Goal: Information Seeking & Learning: Find specific fact

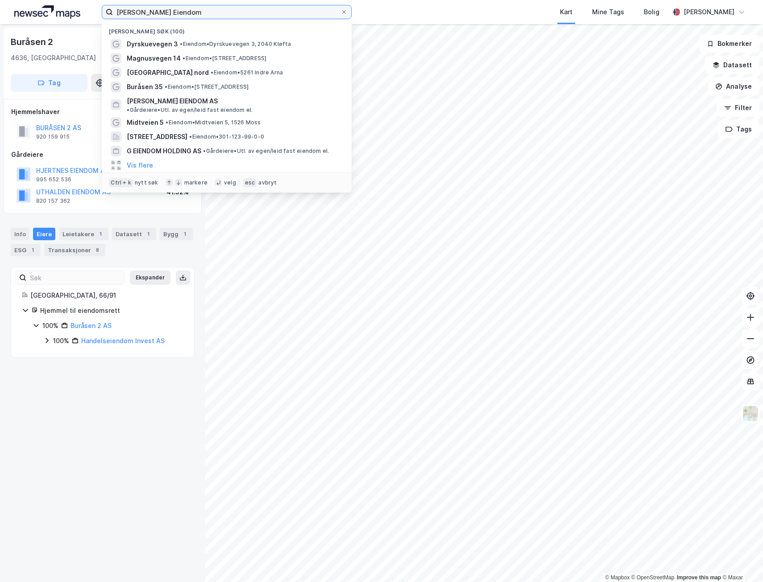
drag, startPoint x: 198, startPoint y: 8, endPoint x: -7, endPoint y: -9, distance: 205.9
click at [0, 0] on html "[PERSON_NAME] [PERSON_NAME] søk (100) Dyrskuevegen 3 • [PERSON_NAME] 3, 2040 Kl…" at bounding box center [381, 291] width 763 height 582
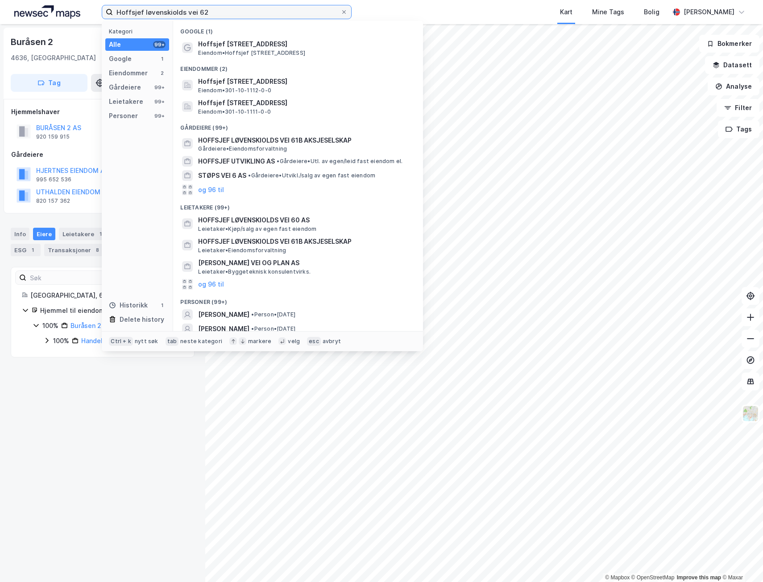
type input "Hoffsjef løvenskiolds vei 62"
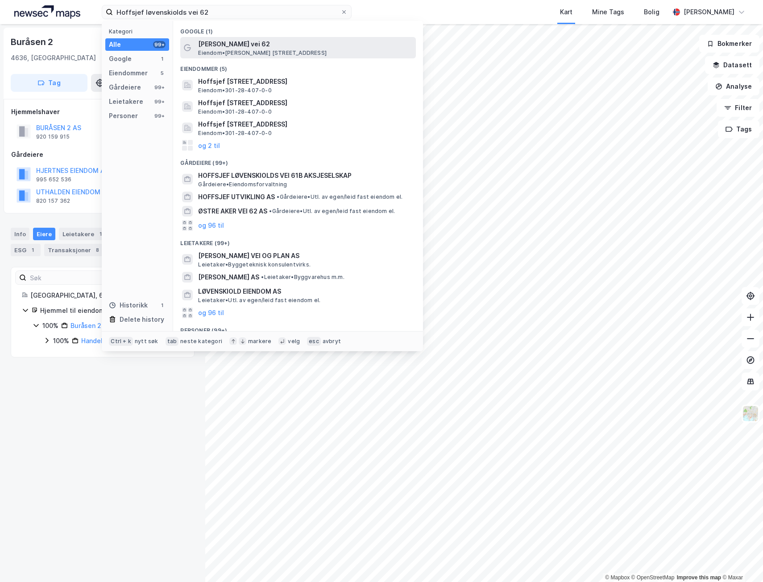
click at [263, 43] on span "[PERSON_NAME] vei 62" at bounding box center [305, 44] width 214 height 11
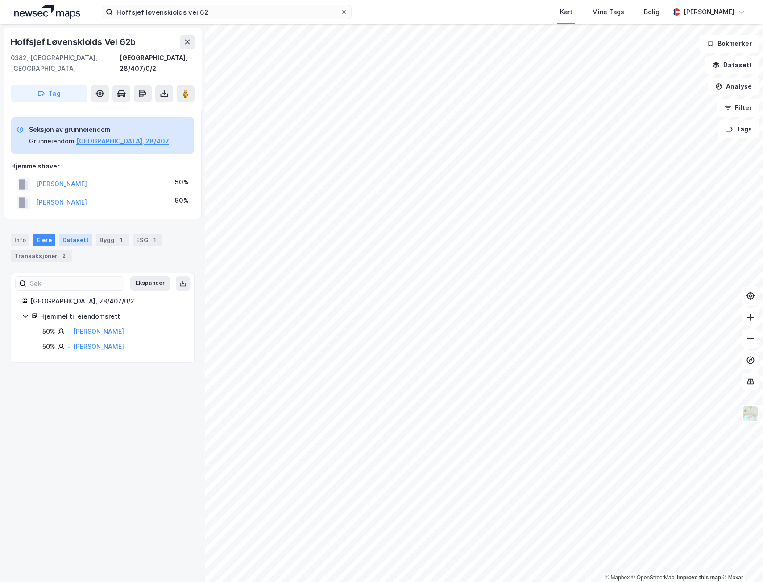
click at [73, 234] on div "Datasett" at bounding box center [75, 240] width 33 height 12
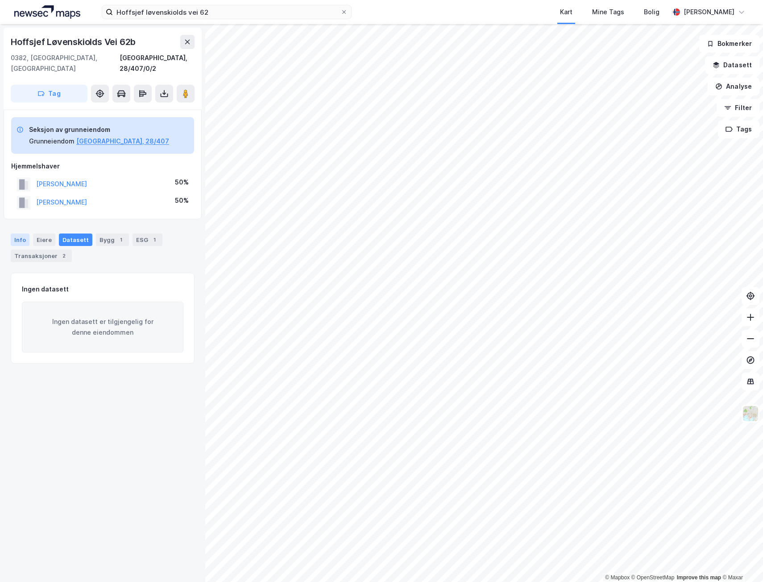
click at [19, 234] on div "Info" at bounding box center [20, 240] width 19 height 12
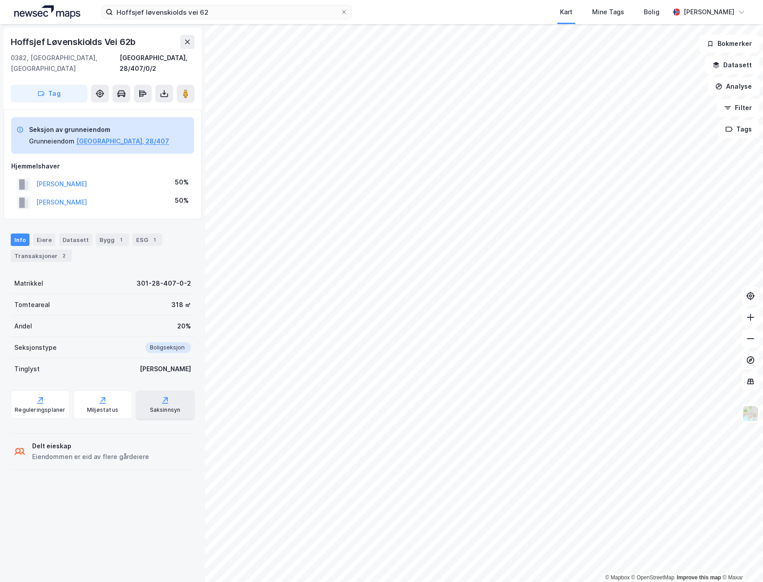
click at [160, 395] on div "Saksinnsyn" at bounding box center [165, 405] width 59 height 29
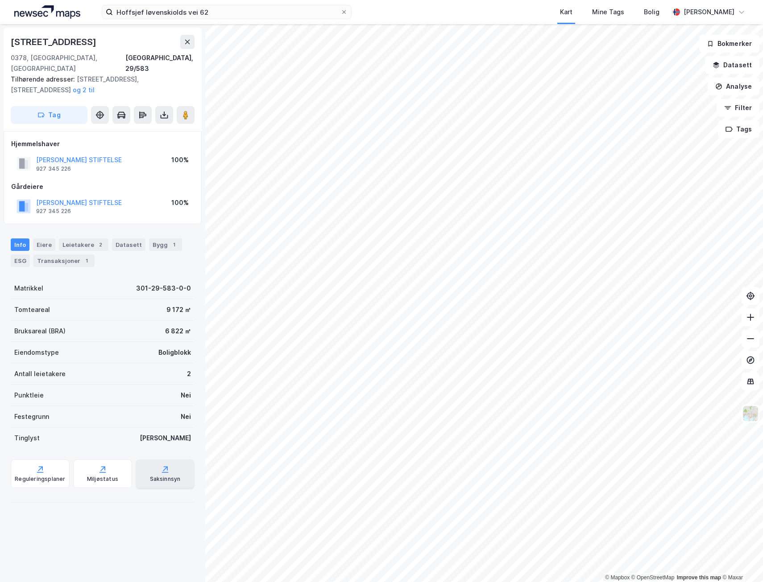
click at [156, 476] on div "Saksinnsyn" at bounding box center [165, 479] width 31 height 7
